Goal: Task Accomplishment & Management: Manage account settings

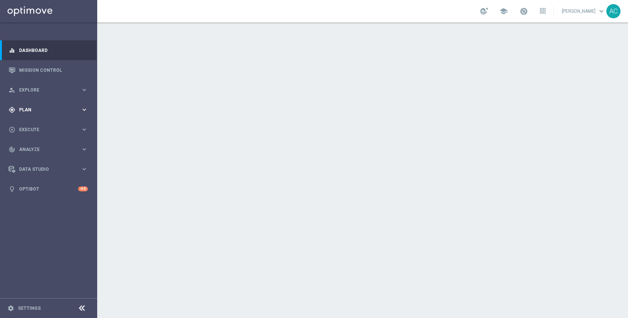
click at [40, 113] on div "gps_fixed Plan keyboard_arrow_right" at bounding box center [48, 110] width 96 height 20
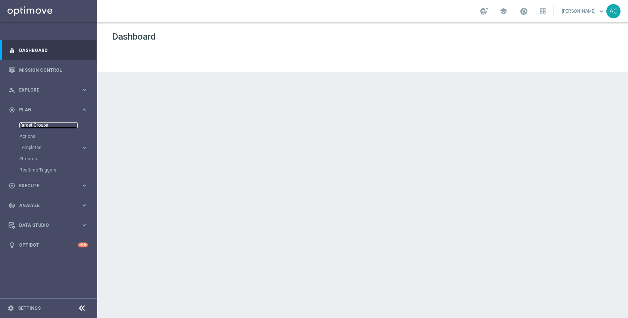
click at [40, 125] on link "Target Groups" at bounding box center [48, 125] width 58 height 6
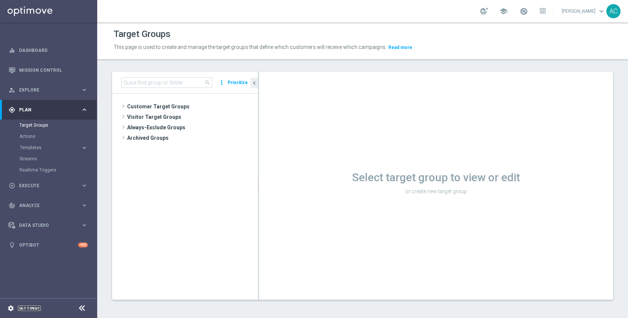
click at [28, 307] on link "Settings" at bounding box center [29, 308] width 23 height 4
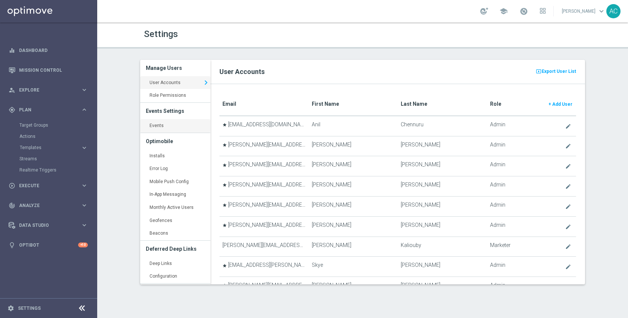
click at [170, 129] on link "Events keyboard_arrow_right" at bounding box center [175, 125] width 70 height 13
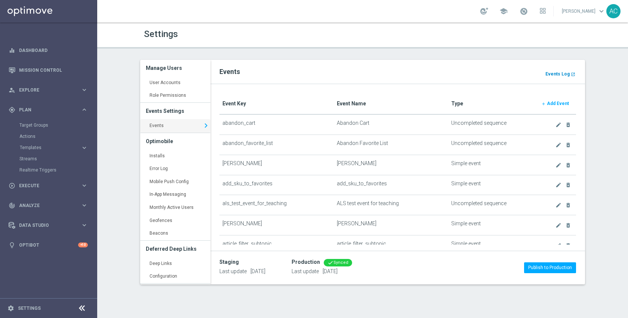
click at [553, 77] on link "Events Log launch" at bounding box center [560, 74] width 31 height 8
click at [46, 124] on link "Target Groups" at bounding box center [48, 125] width 58 height 6
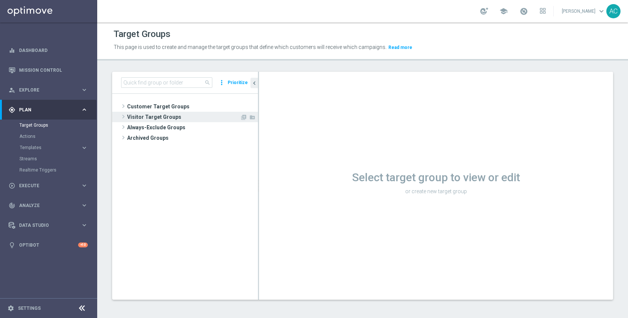
click at [182, 112] on span "Visitor Target Groups" at bounding box center [183, 117] width 113 height 10
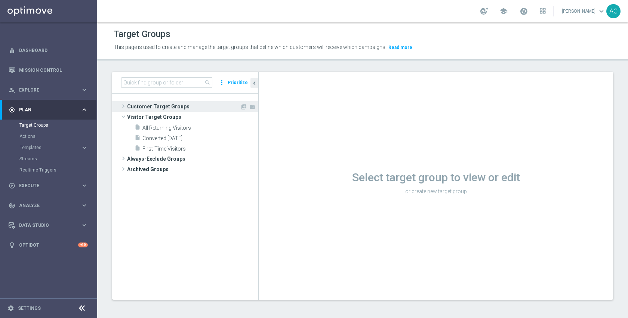
click at [181, 105] on span "Customer Target Groups" at bounding box center [183, 106] width 113 height 10
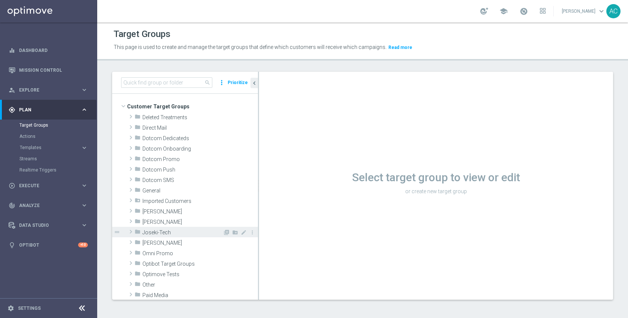
click at [186, 231] on span "Joseki-Tech" at bounding box center [182, 233] width 80 height 6
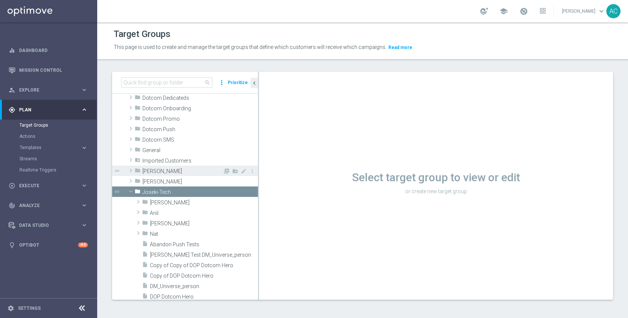
scroll to position [187, 0]
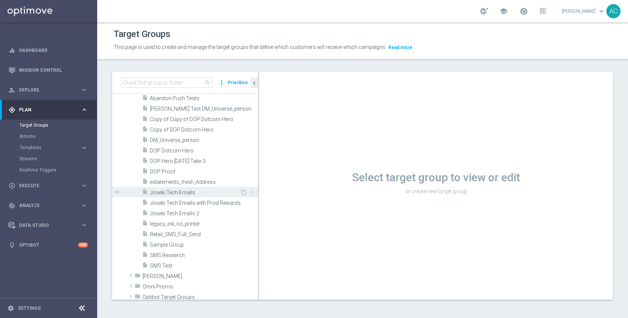
click at [190, 193] on span "Joseki Tech Emails" at bounding box center [195, 193] width 90 height 6
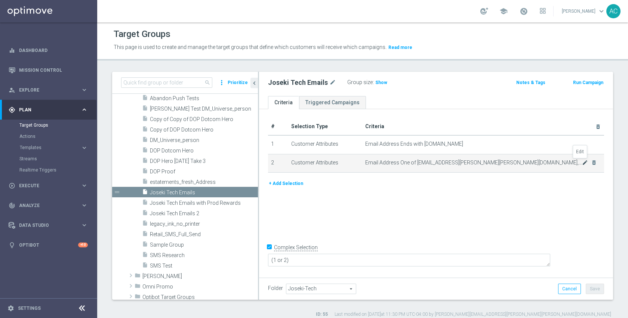
click at [582, 162] on icon "mode_edit" at bounding box center [585, 163] width 6 height 6
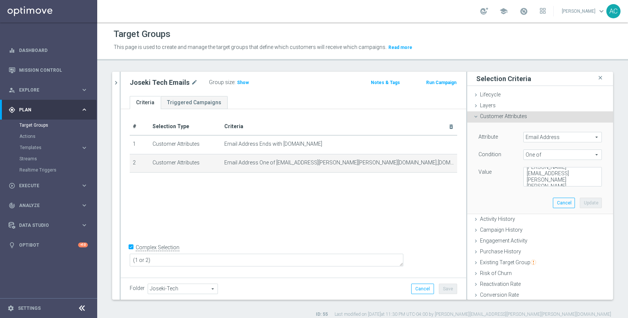
scroll to position [124, 0]
drag, startPoint x: 579, startPoint y: 171, endPoint x: 579, endPoint y: 179, distance: 8.2
click at [579, 179] on textarea "kara.vetere@staples.com,anilraj.arc@gmail.com,skye.lewis@staples.com,skyelew24@…" at bounding box center [562, 176] width 79 height 19
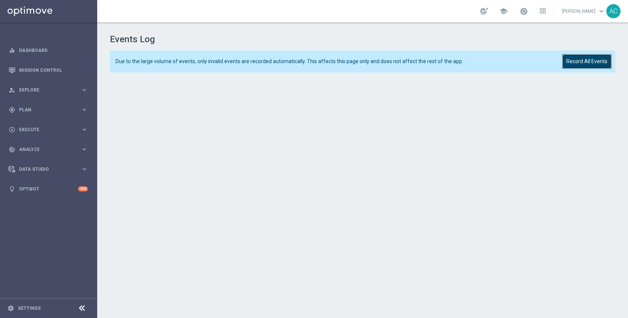
click at [570, 64] on button "Record All Events" at bounding box center [586, 61] width 49 height 15
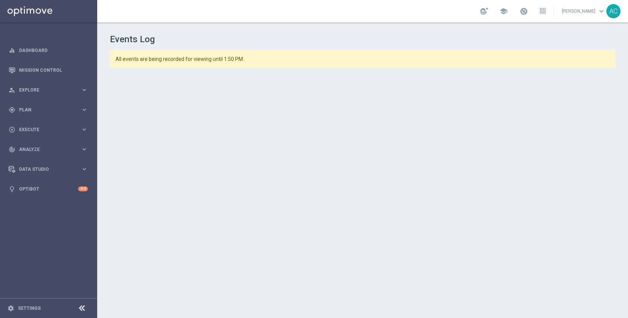
click at [449, 38] on h1 "Events Log" at bounding box center [362, 39] width 505 height 11
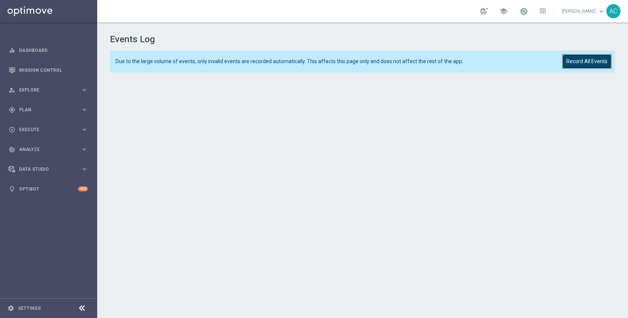
click at [581, 62] on button "Record All Events" at bounding box center [586, 61] width 49 height 15
click at [584, 62] on button "Record All Events" at bounding box center [586, 61] width 49 height 15
click at [596, 66] on button "Record All Events" at bounding box center [586, 61] width 49 height 15
click at [591, 58] on button "Record All Events" at bounding box center [586, 61] width 49 height 15
